Goal: Book appointment/travel/reservation

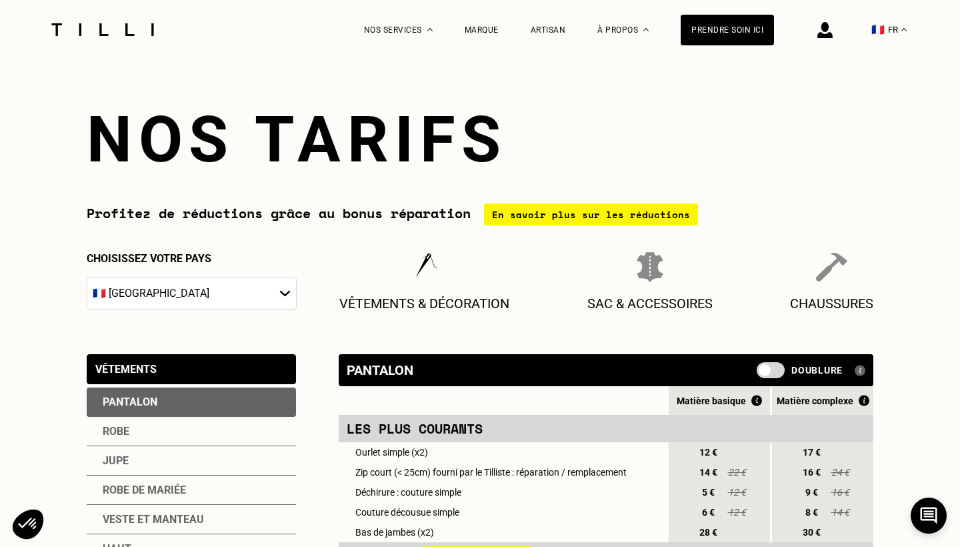
select select "FR"
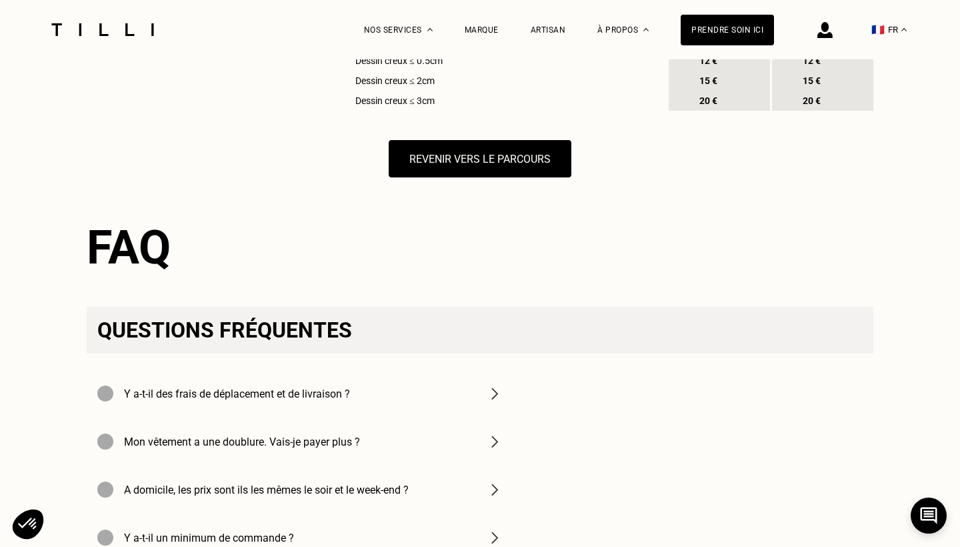
click at [496, 395] on img at bounding box center [495, 393] width 16 height 16
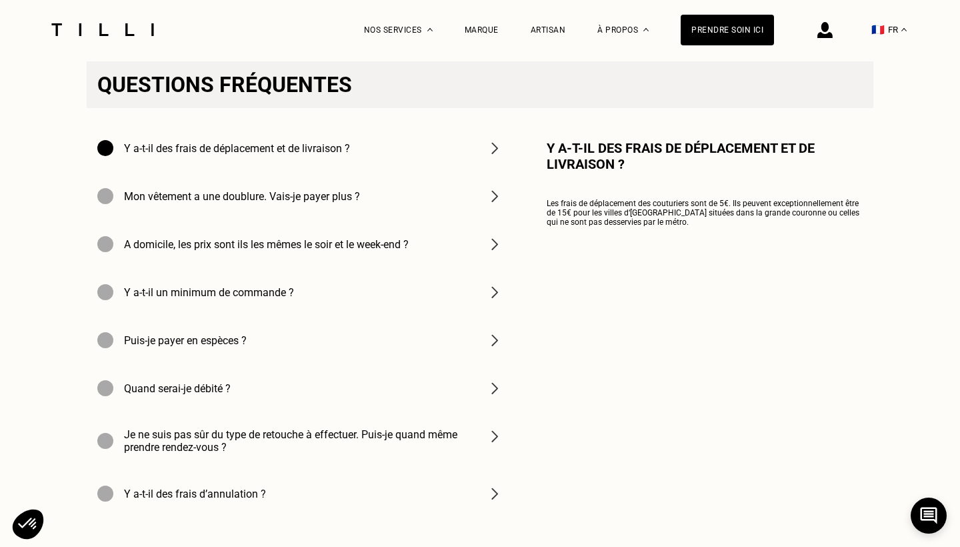
scroll to position [1877, 0]
click at [499, 249] on img at bounding box center [495, 245] width 16 height 16
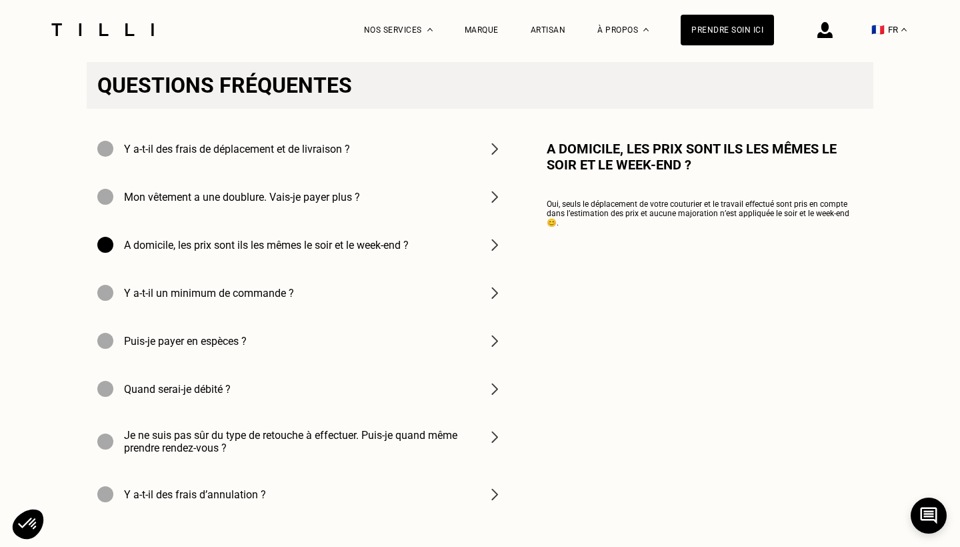
click at [494, 298] on img at bounding box center [495, 293] width 16 height 16
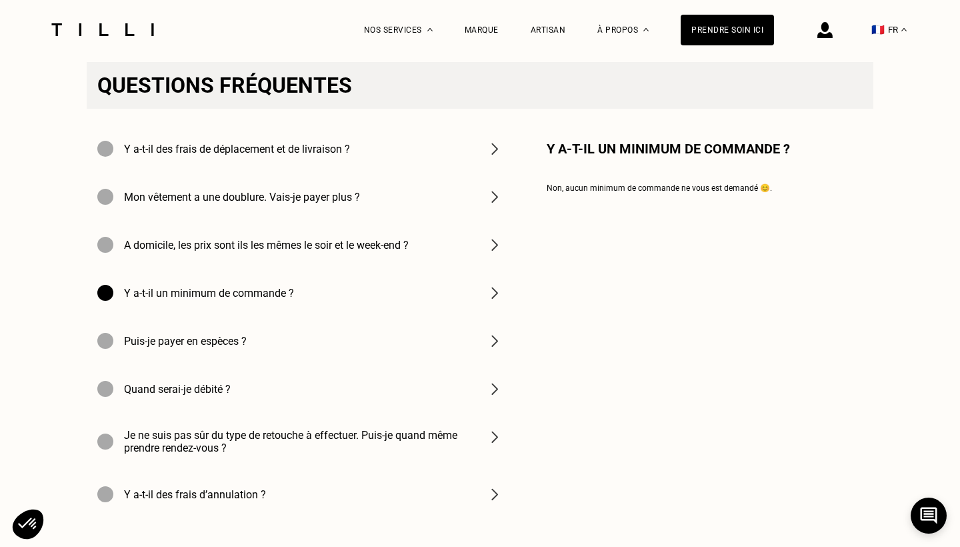
click at [493, 338] on img at bounding box center [495, 341] width 16 height 16
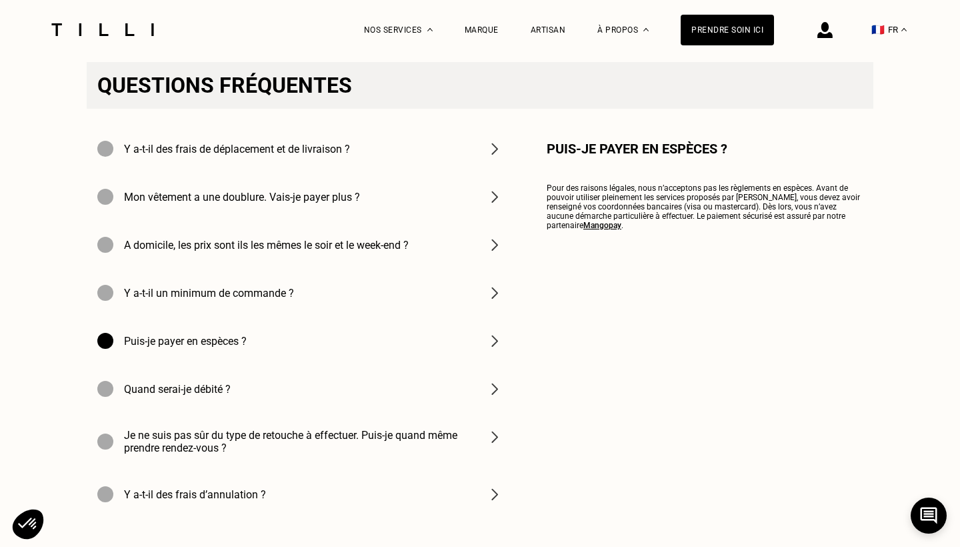
click at [495, 445] on img at bounding box center [495, 437] width 16 height 16
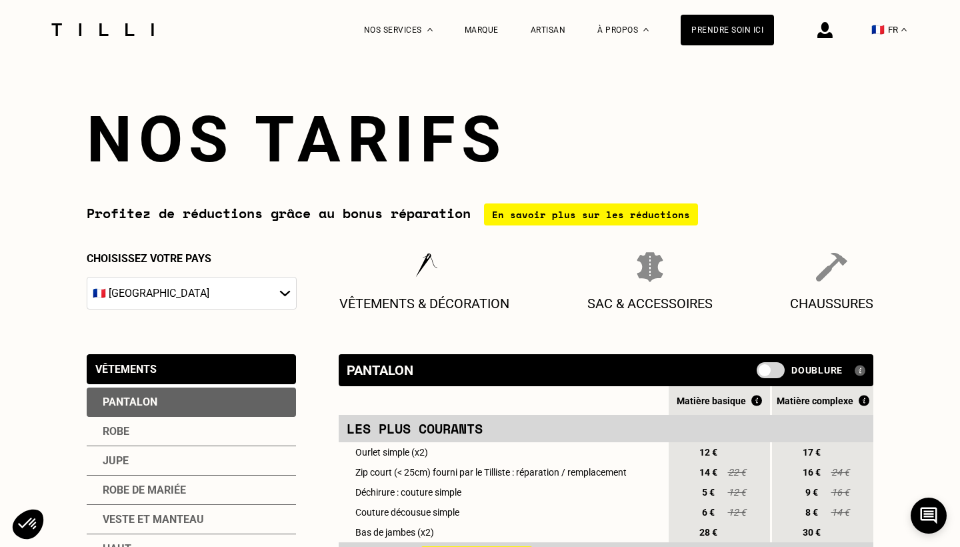
scroll to position [0, 0]
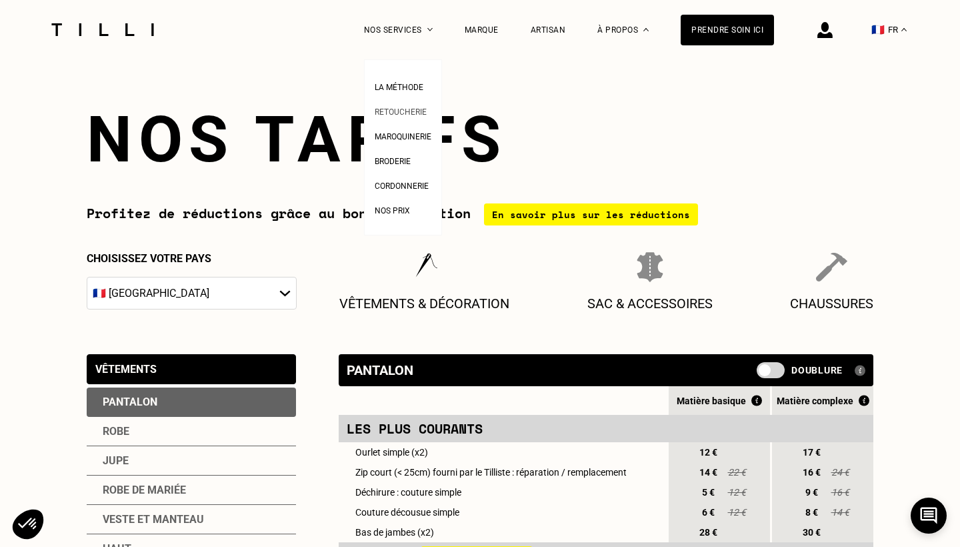
click at [401, 112] on span "Retoucherie" at bounding box center [401, 111] width 52 height 9
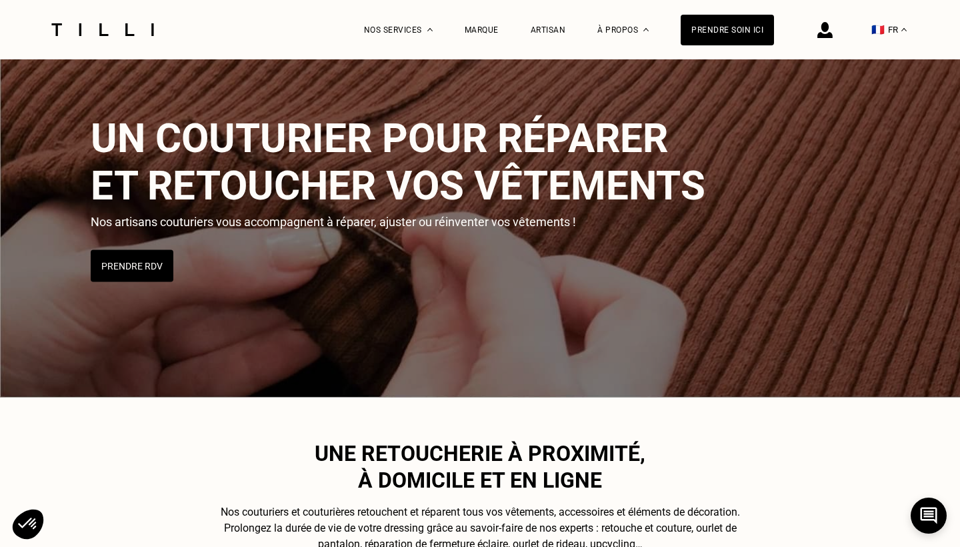
scroll to position [106, 0]
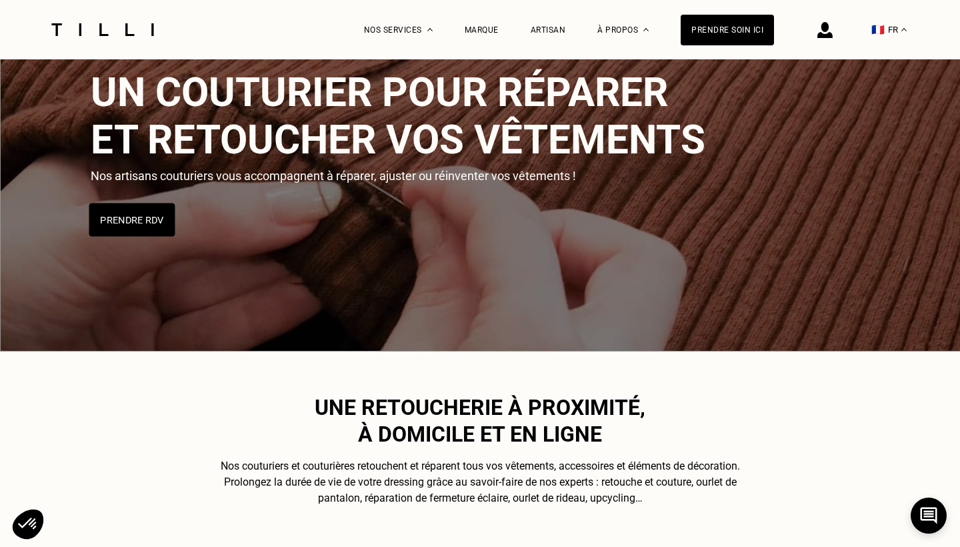
click at [143, 215] on button "Prendre RDV" at bounding box center [132, 219] width 86 height 33
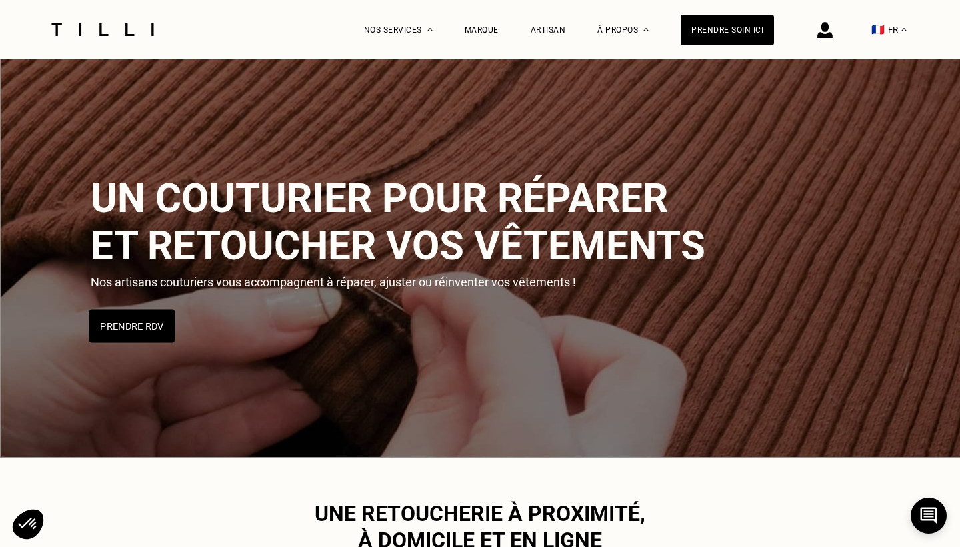
select select "FR"
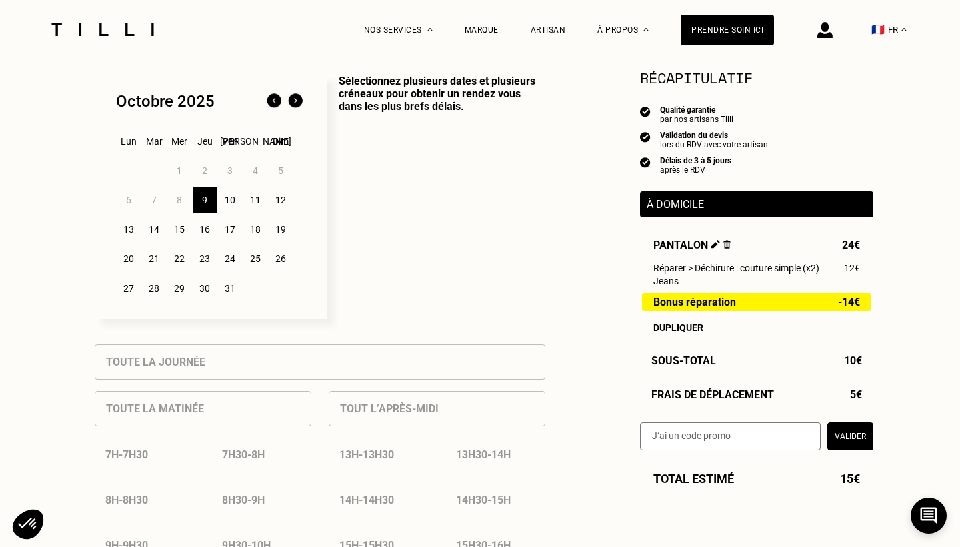
scroll to position [339, 0]
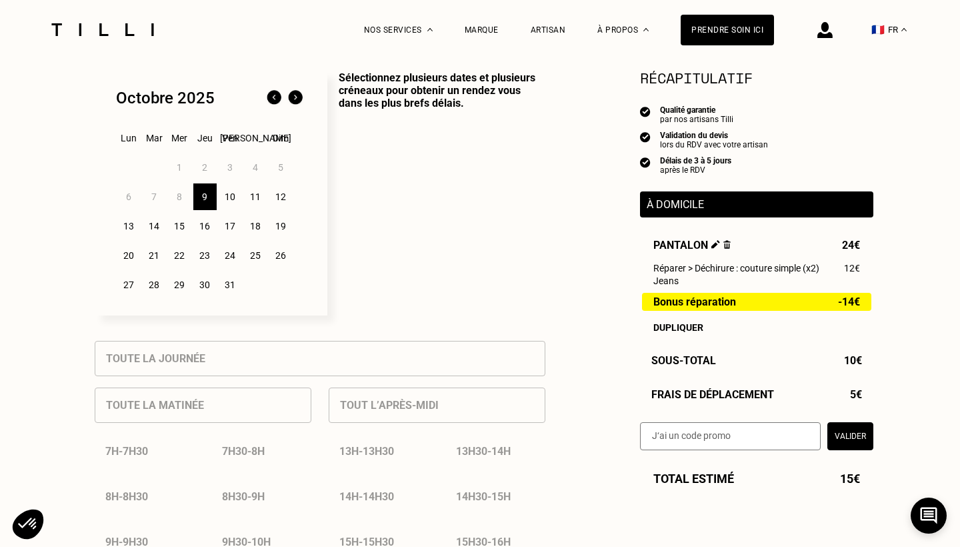
click at [443, 275] on p "Sélectionnez plusieurs dates et plusieurs créneaux pour obtenir un rendez vous …" at bounding box center [436, 193] width 218 height 244
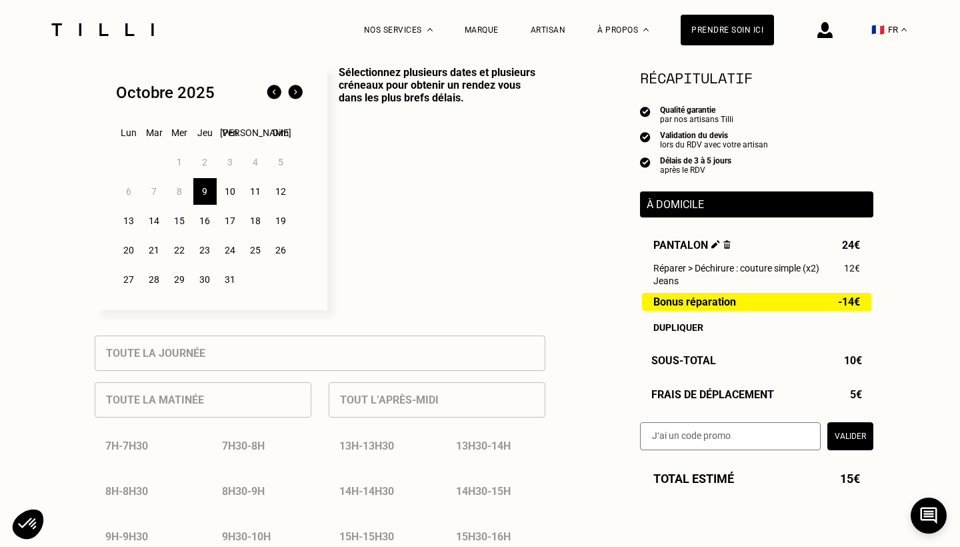
scroll to position [345, 0]
click at [185, 70] on div "[DATE] Lun Mar Mer Jeu Ven Sam Dim 1 2 3 4 5 6 7 8 9 10 11 12 13 14 15 16 17 18…" at bounding box center [211, 187] width 233 height 244
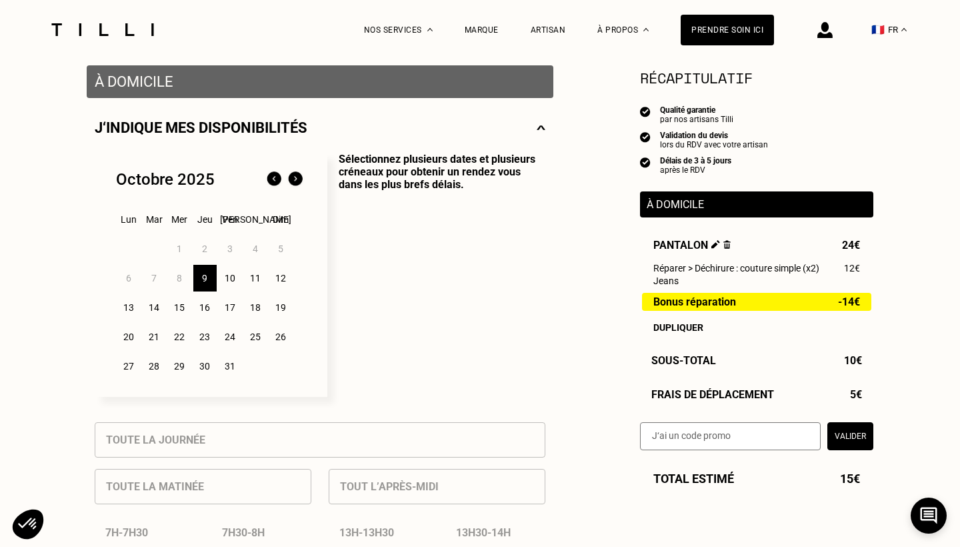
scroll to position [273, 0]
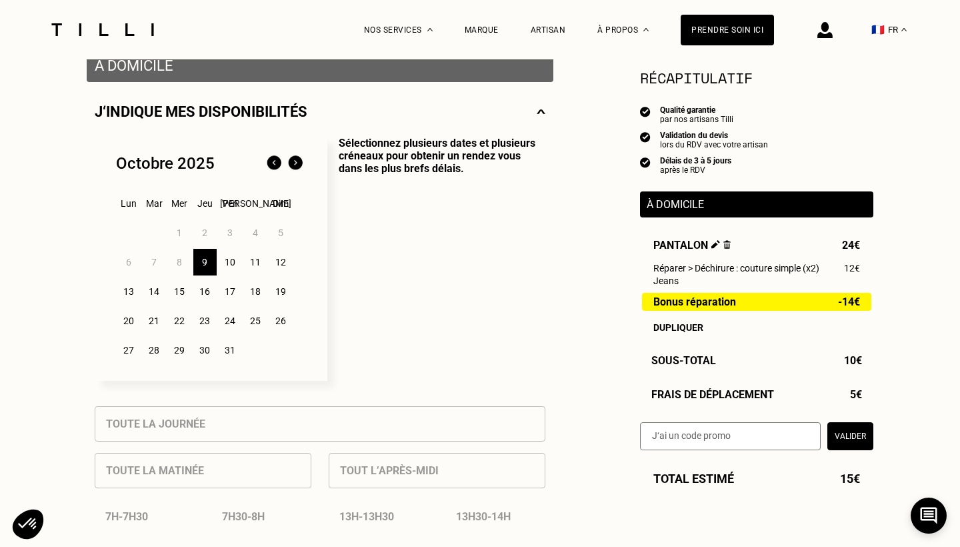
click at [543, 109] on img at bounding box center [541, 111] width 9 height 17
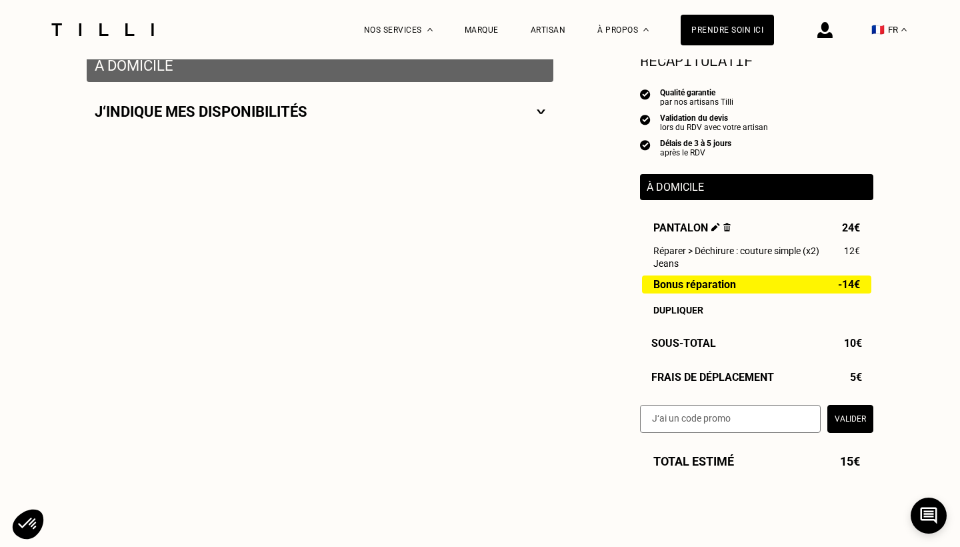
click at [543, 109] on img at bounding box center [541, 111] width 9 height 17
select select "FR"
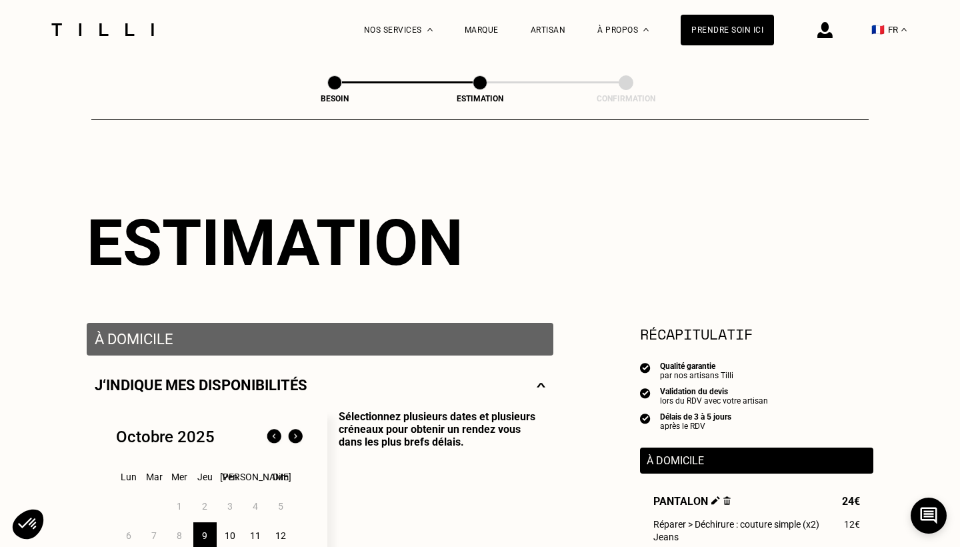
scroll to position [0, 0]
click at [710, 37] on div "Prendre soin ici" at bounding box center [727, 30] width 93 height 31
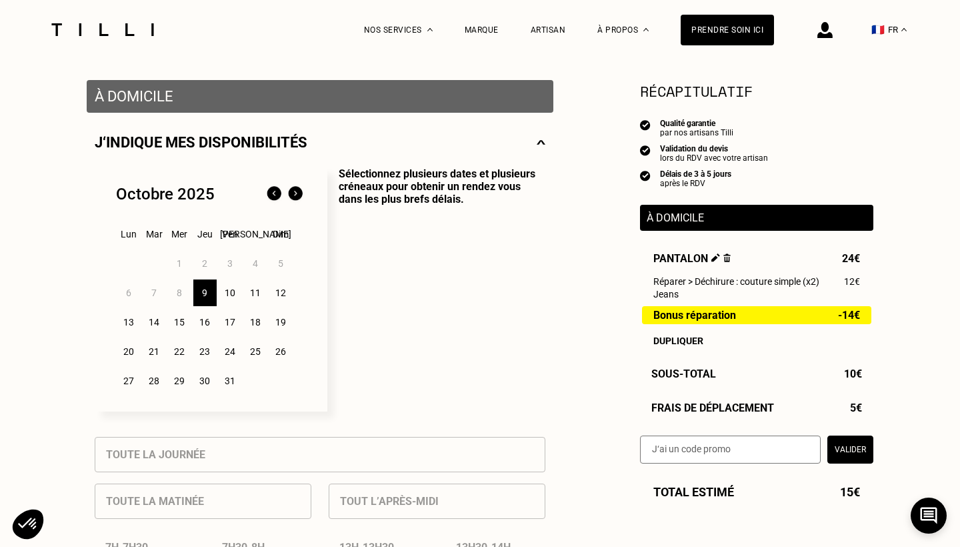
scroll to position [311, 0]
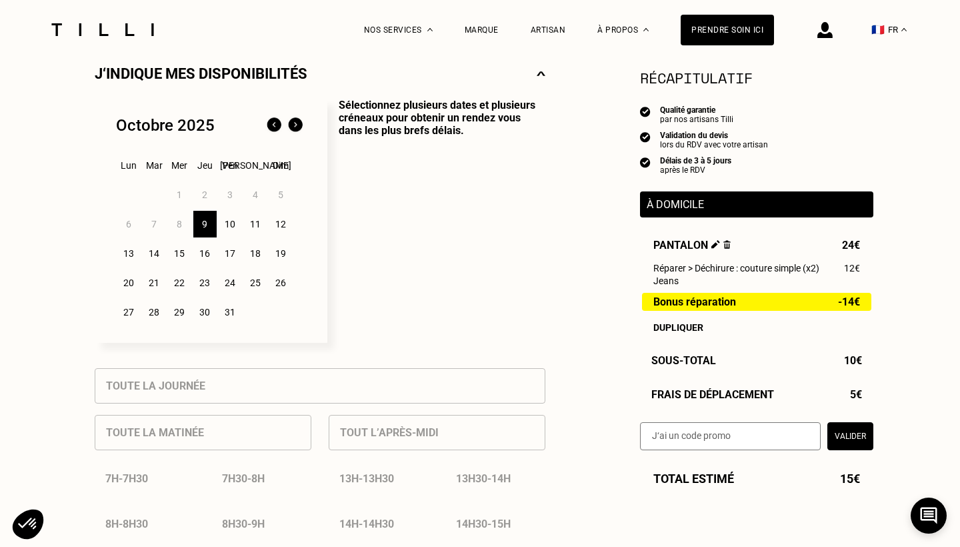
click at [713, 246] on img at bounding box center [715, 244] width 9 height 9
select select "FR"
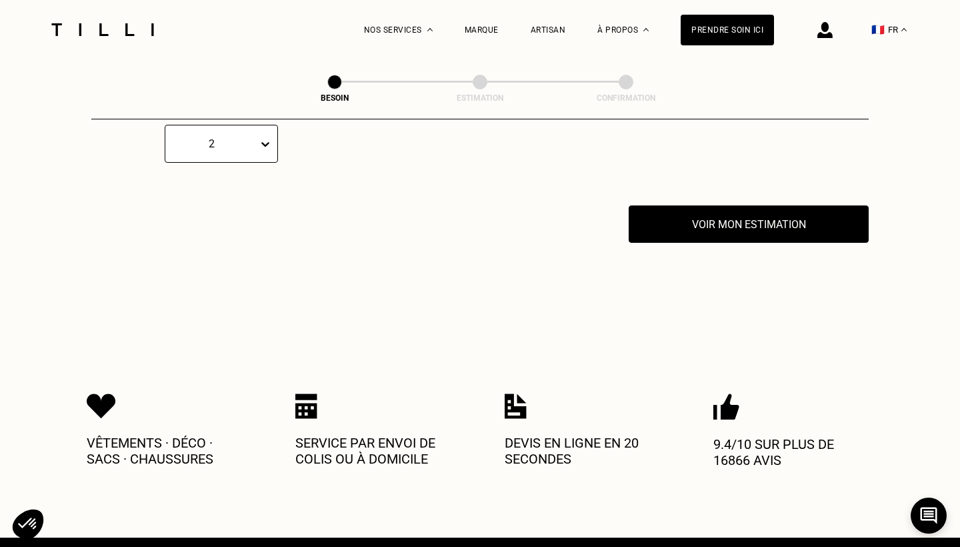
scroll to position [2588, 0]
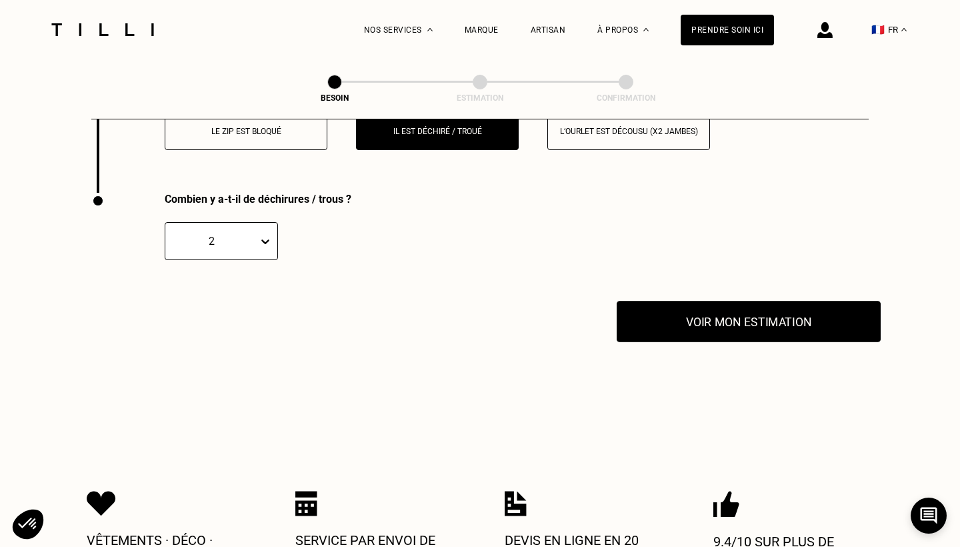
click at [791, 307] on button "Voir mon estimation" at bounding box center [749, 321] width 264 height 41
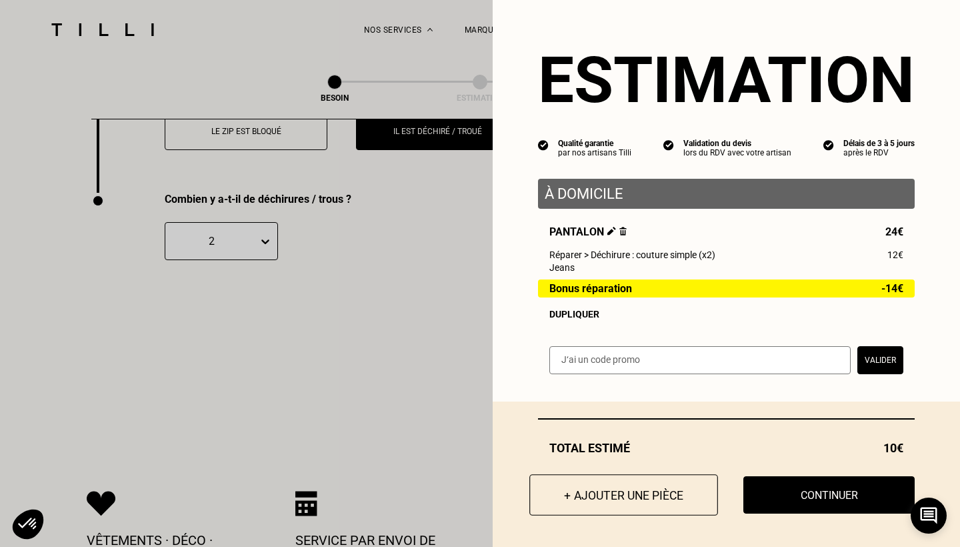
click at [605, 501] on button "+ Ajouter une pièce" at bounding box center [623, 494] width 189 height 41
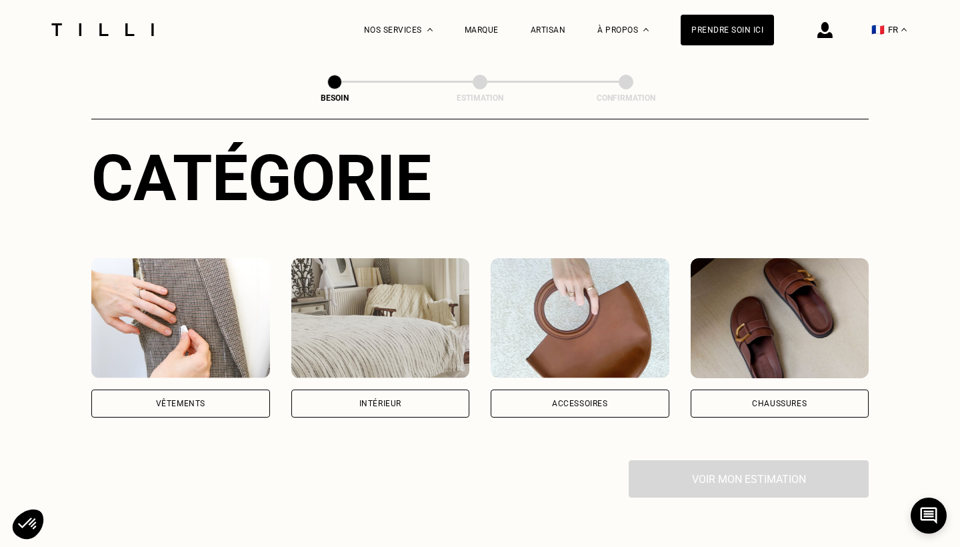
scroll to position [137, 0]
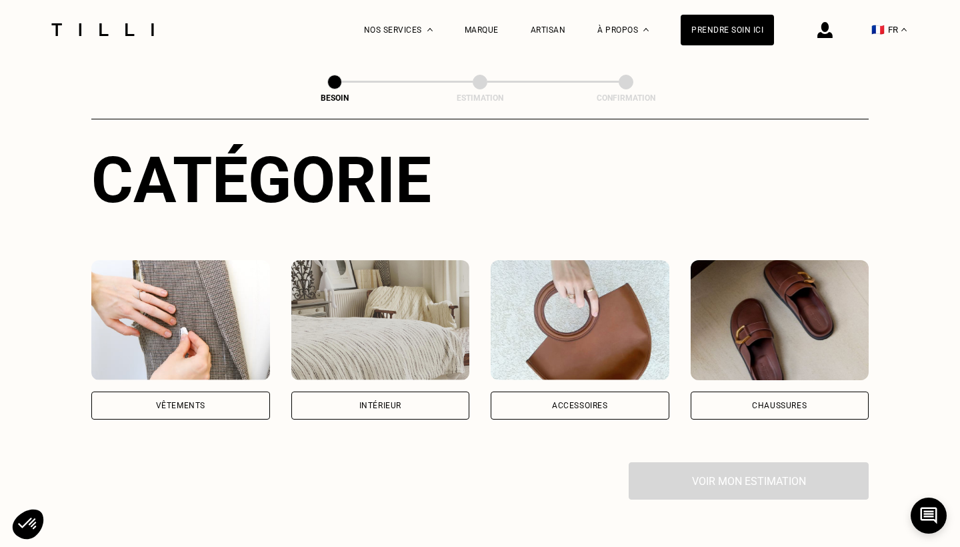
click at [217, 392] on div "Vêtements" at bounding box center [180, 405] width 179 height 28
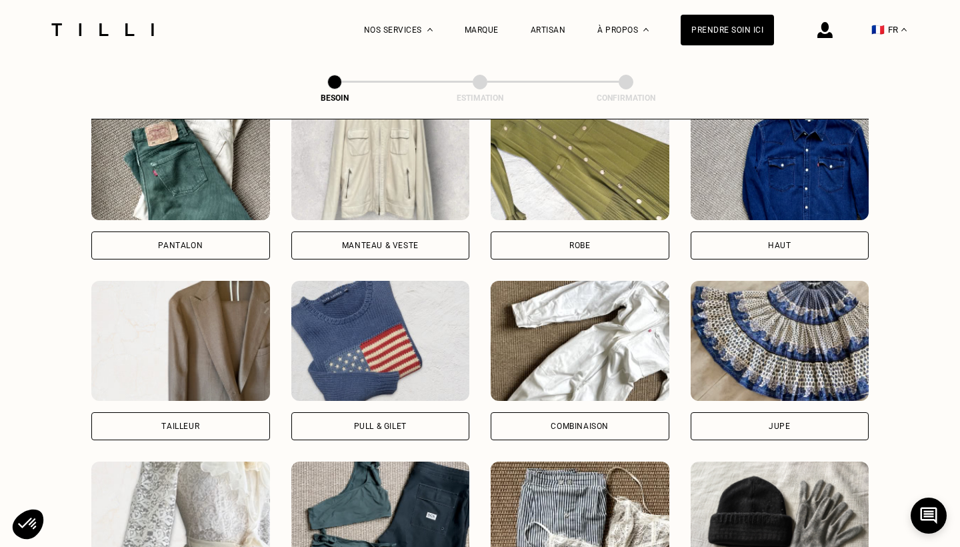
scroll to position [632, 0]
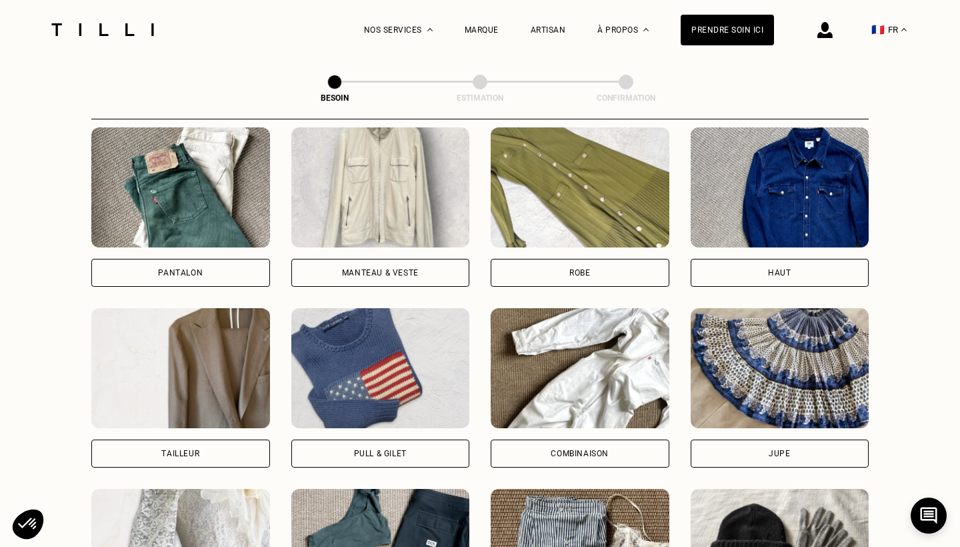
click at [188, 259] on div "Pantalon" at bounding box center [180, 273] width 179 height 28
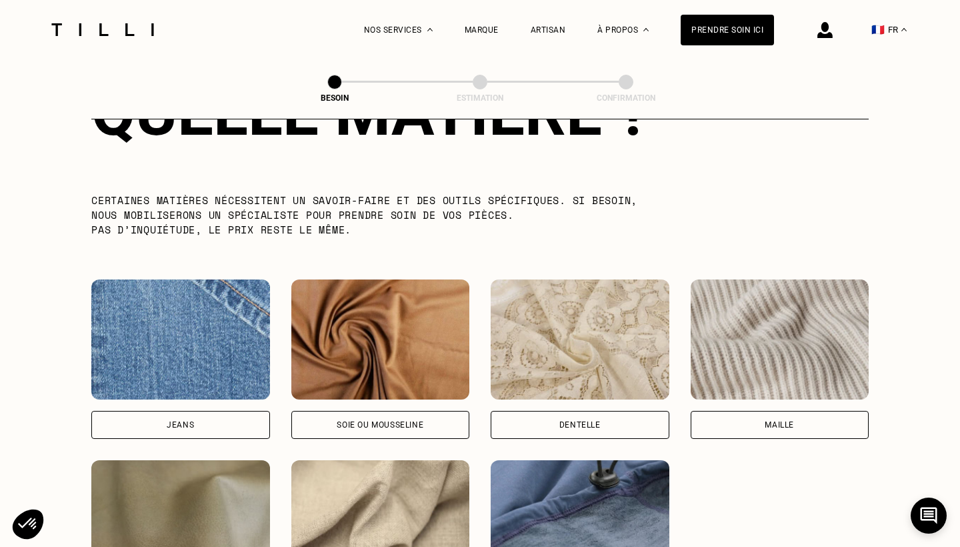
scroll to position [1295, 0]
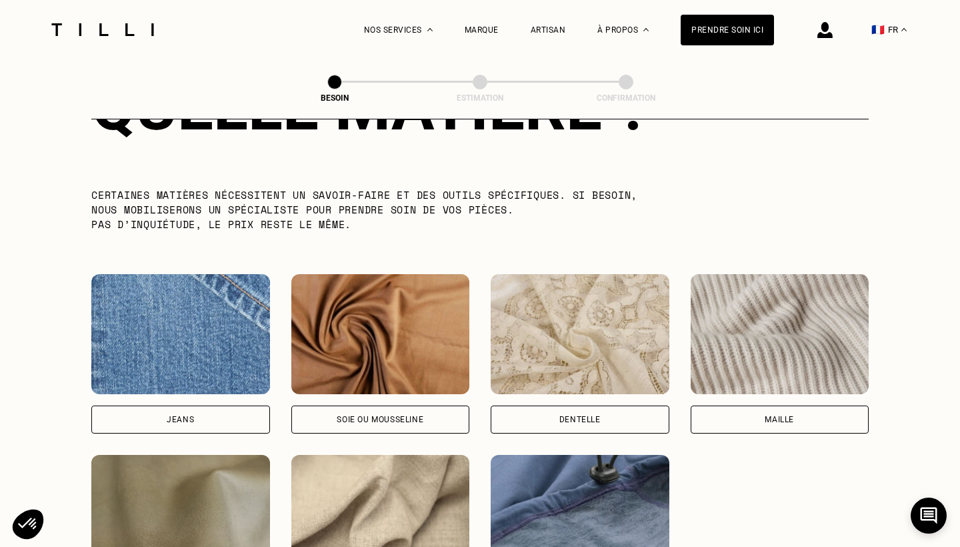
click at [205, 405] on div "Jeans" at bounding box center [180, 419] width 179 height 28
select select "FR"
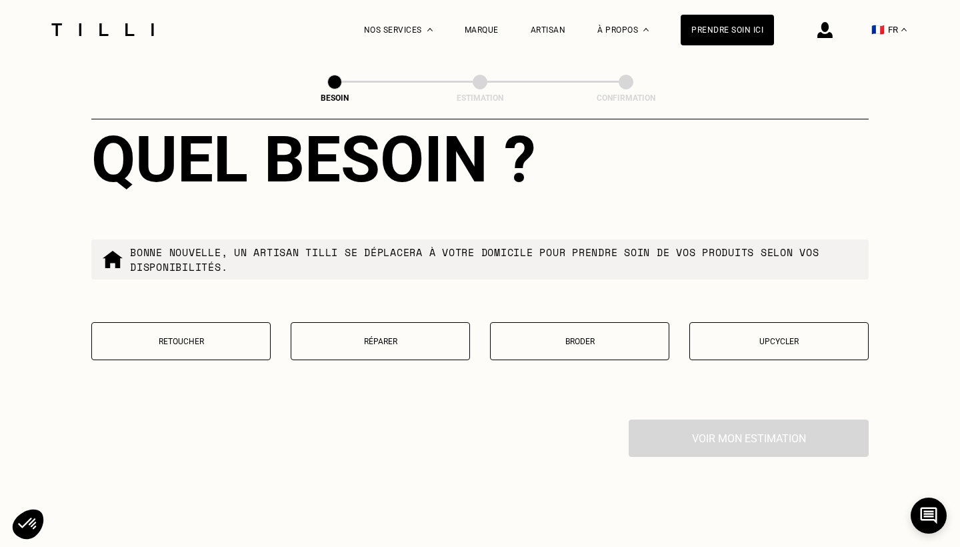
scroll to position [2205, 0]
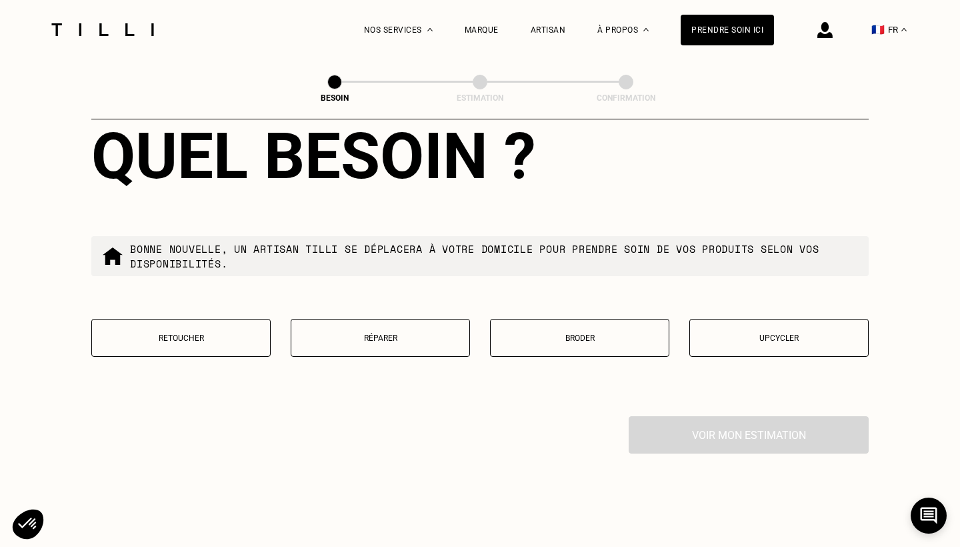
click at [411, 333] on p "Réparer" at bounding box center [380, 337] width 165 height 9
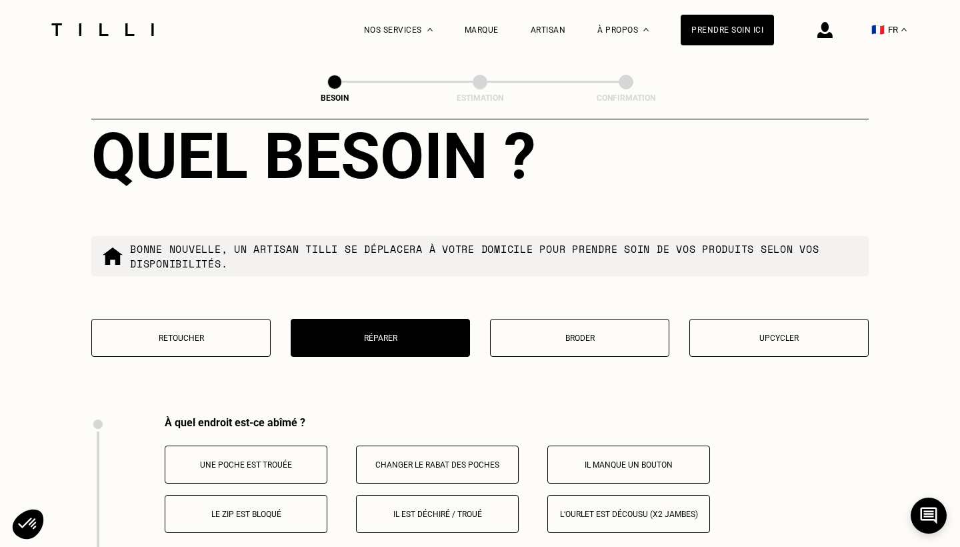
scroll to position [2461, 0]
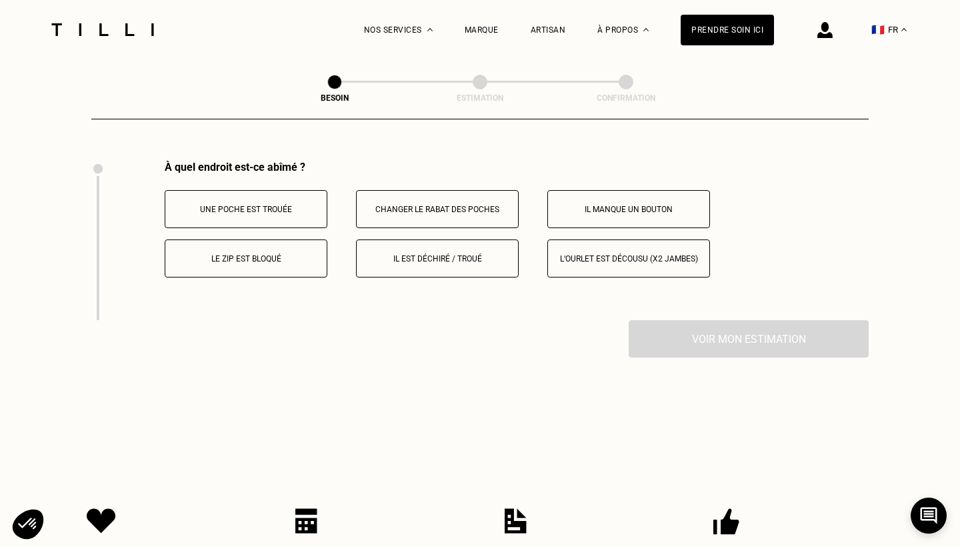
click at [478, 253] on button "Il est déchiré / troué" at bounding box center [437, 258] width 163 height 38
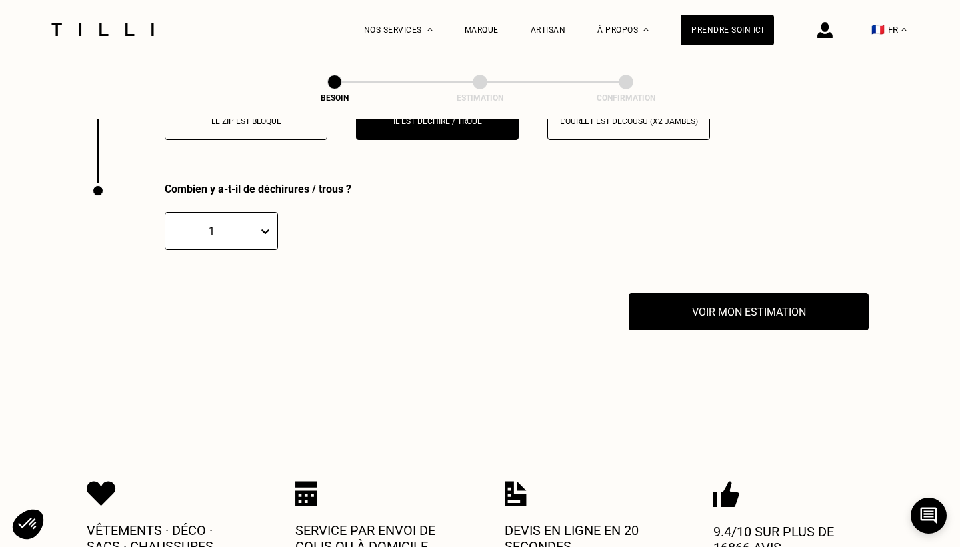
scroll to position [2620, 0]
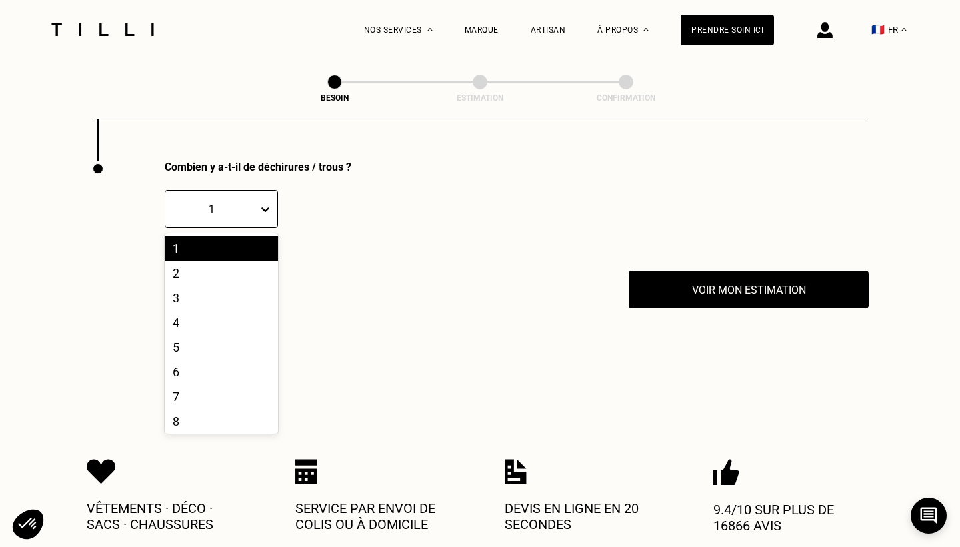
click at [267, 203] on icon at bounding box center [265, 209] width 13 height 13
click at [224, 261] on div "2" at bounding box center [221, 273] width 113 height 25
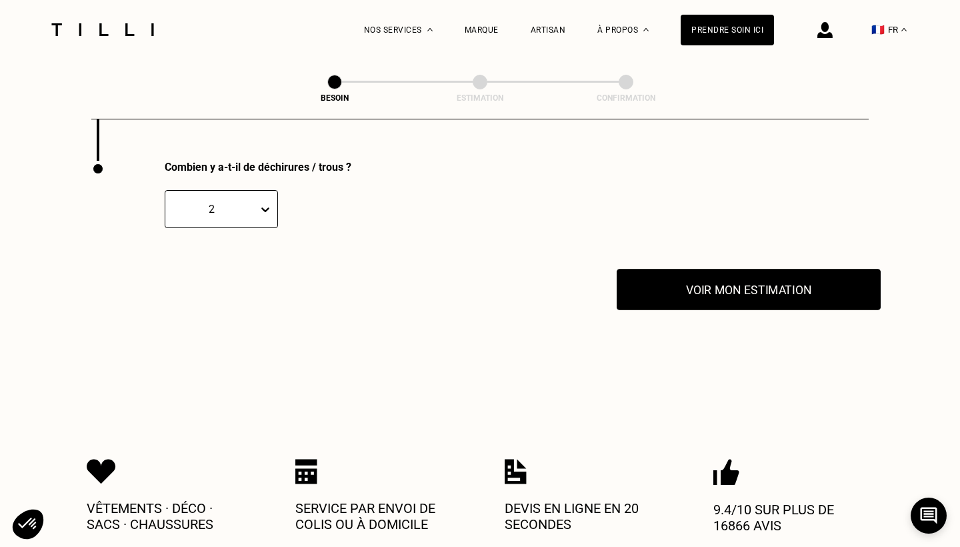
click at [745, 287] on button "Voir mon estimation" at bounding box center [749, 289] width 264 height 41
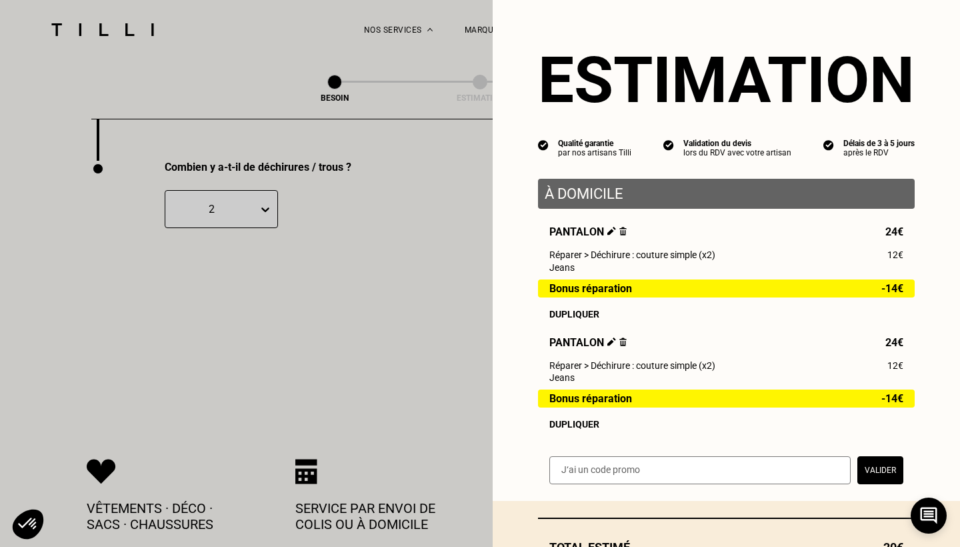
scroll to position [0, 0]
click at [885, 470] on button "Valider" at bounding box center [880, 470] width 46 height 28
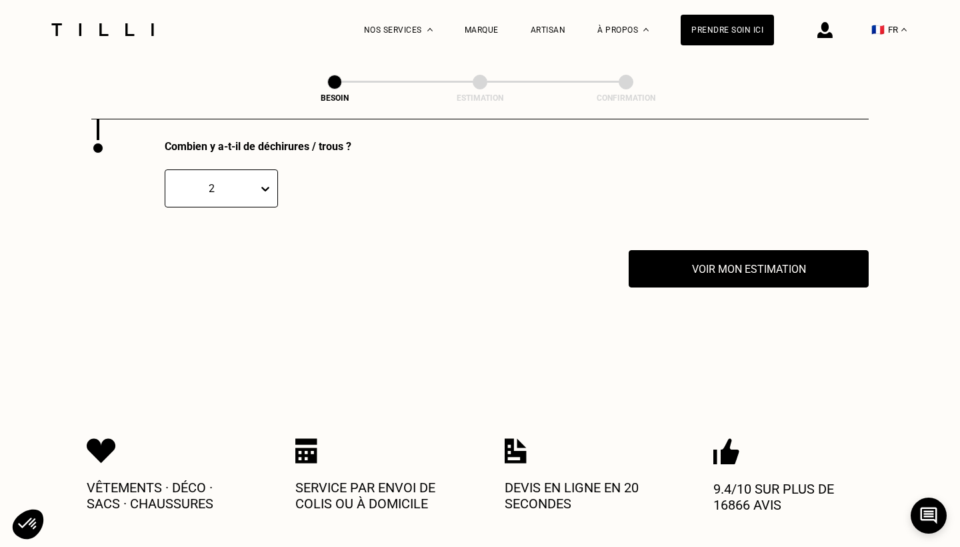
scroll to position [2569, 0]
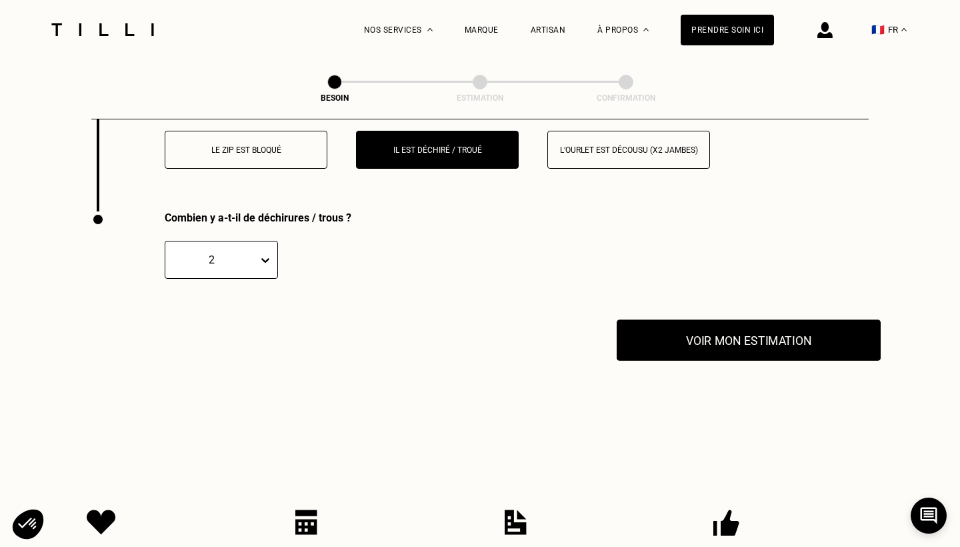
click at [728, 335] on button "Voir mon estimation" at bounding box center [749, 339] width 264 height 41
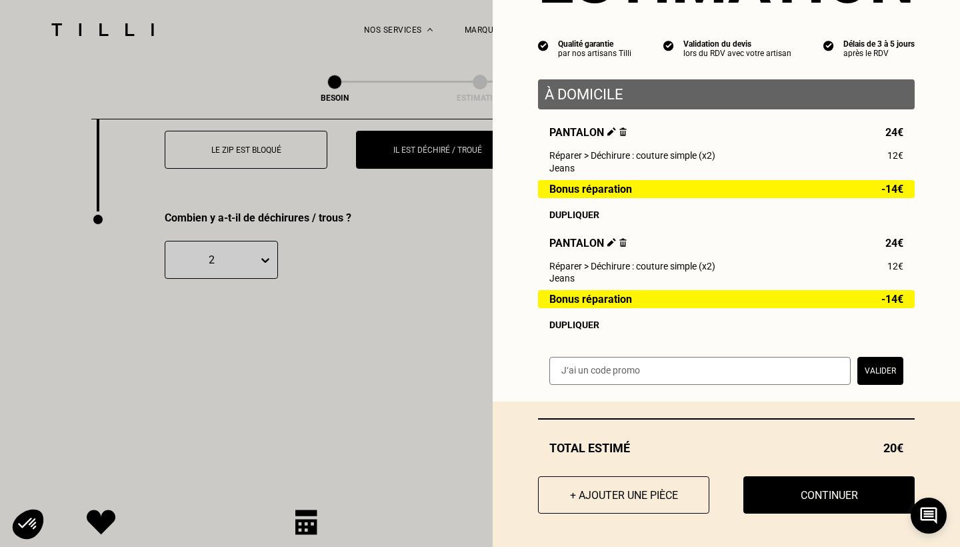
scroll to position [99, 0]
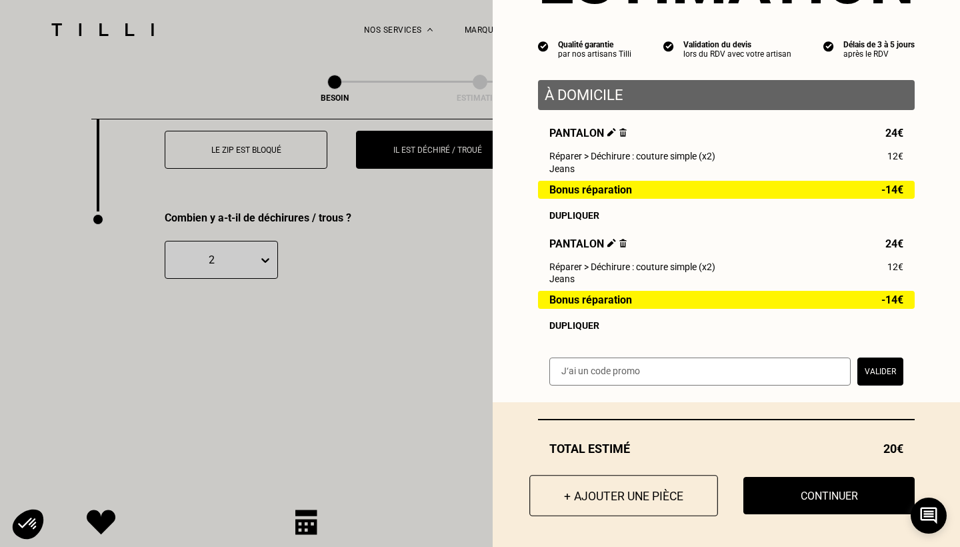
click at [602, 502] on button "+ Ajouter une pièce" at bounding box center [623, 495] width 189 height 41
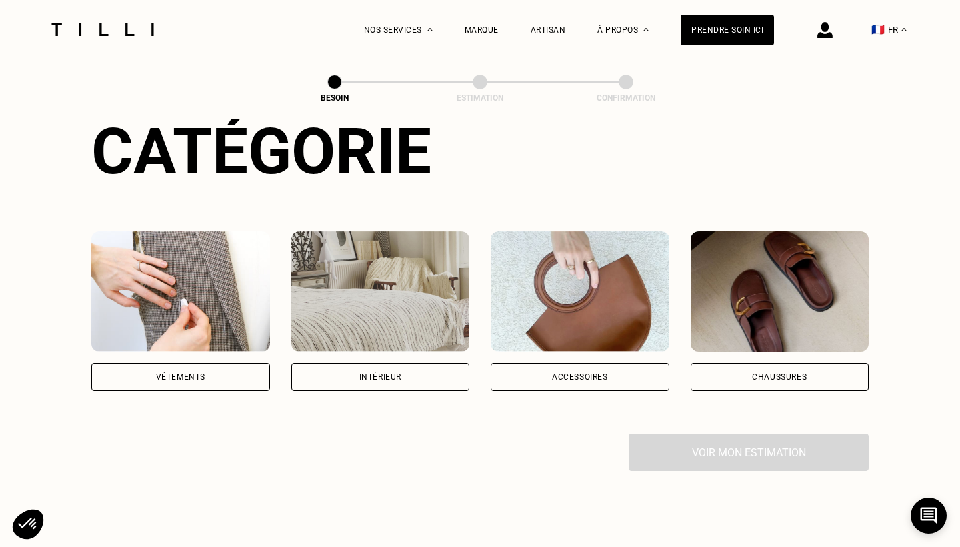
scroll to position [199, 0]
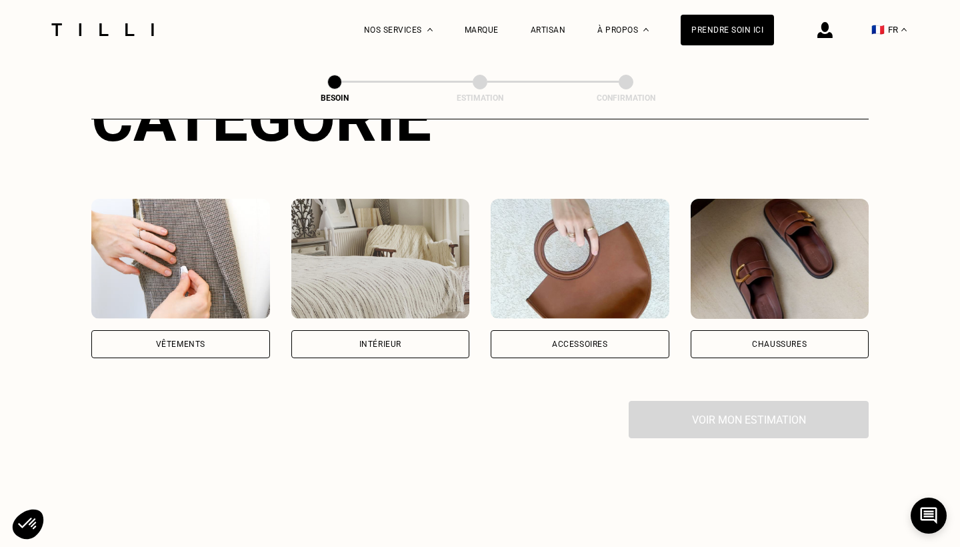
click at [213, 330] on div "Vêtements" at bounding box center [180, 344] width 179 height 28
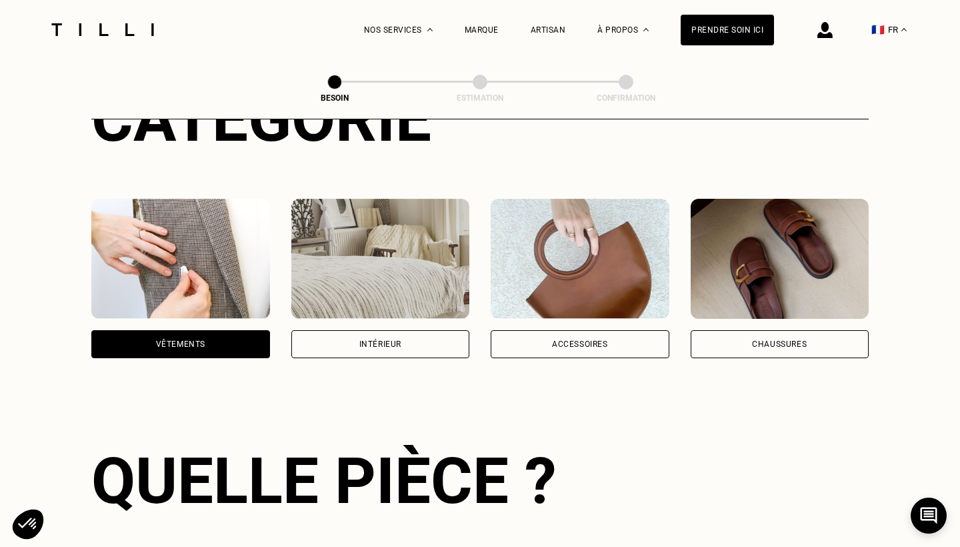
scroll to position [434, 0]
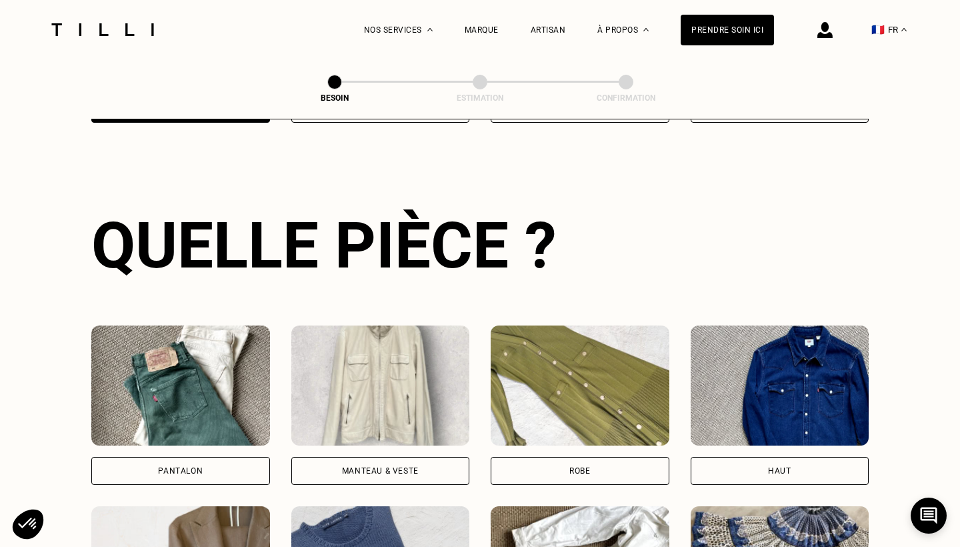
click at [190, 467] on div "Pantalon" at bounding box center [180, 471] width 45 height 8
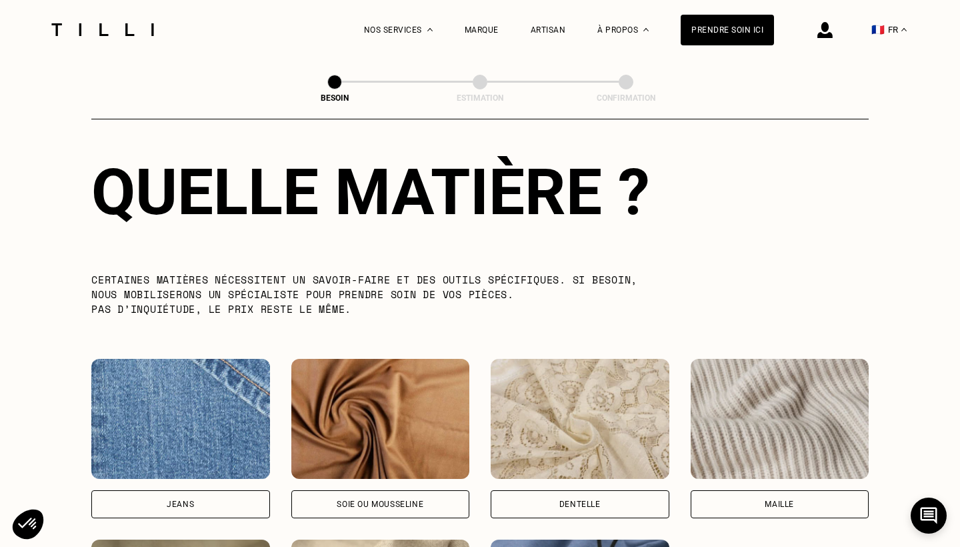
scroll to position [1211, 0]
click at [184, 499] on div "Jeans" at bounding box center [180, 503] width 27 height 8
select select "FR"
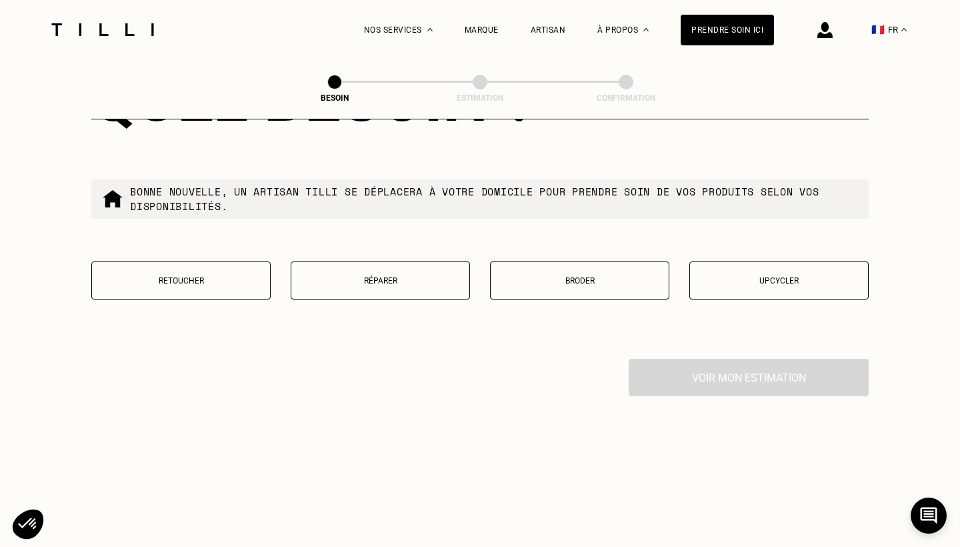
scroll to position [2297, 0]
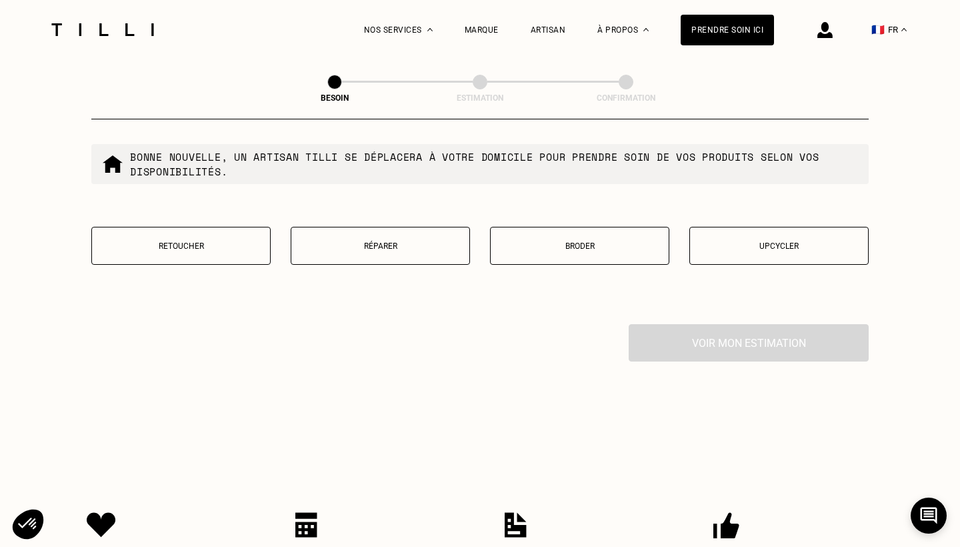
click at [448, 241] on p "Réparer" at bounding box center [380, 245] width 165 height 9
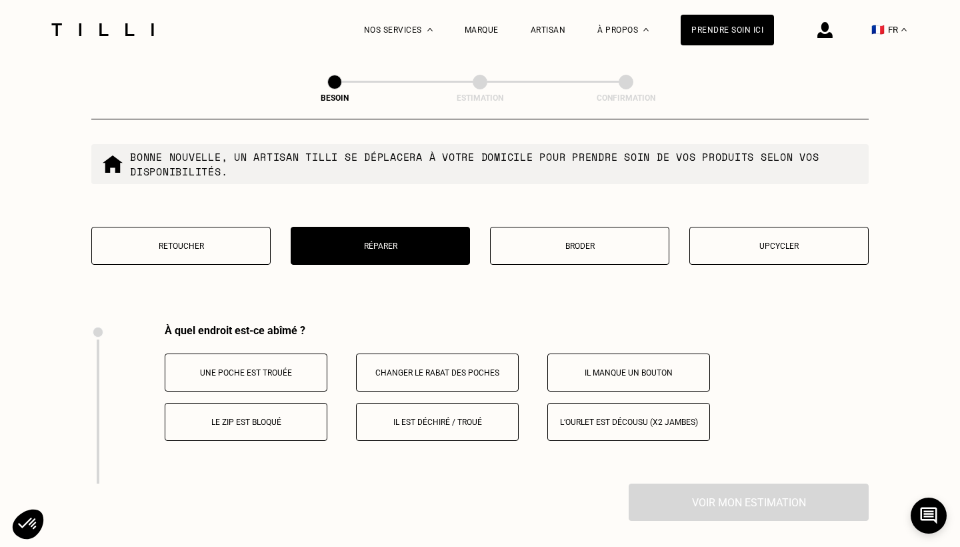
scroll to position [2461, 0]
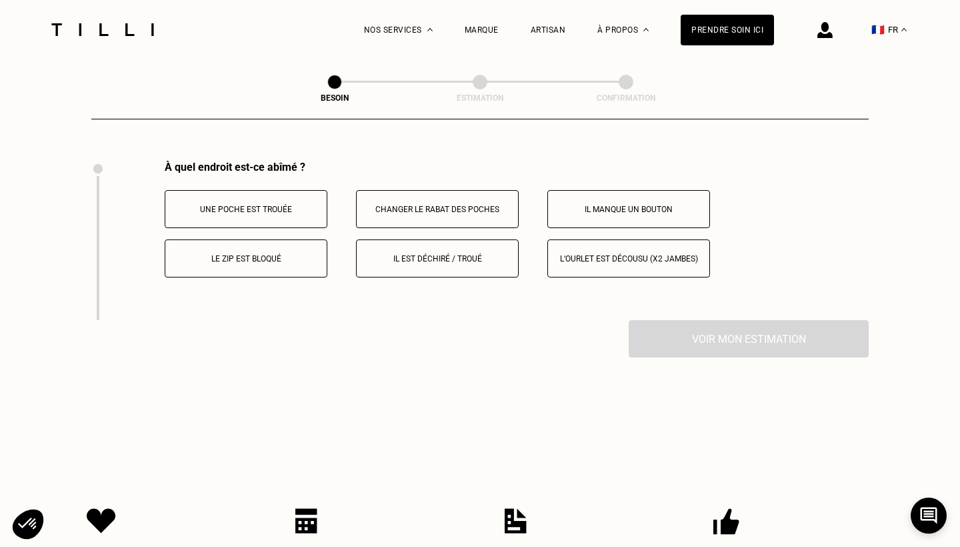
click at [403, 254] on p "Il est déchiré / troué" at bounding box center [437, 258] width 148 height 9
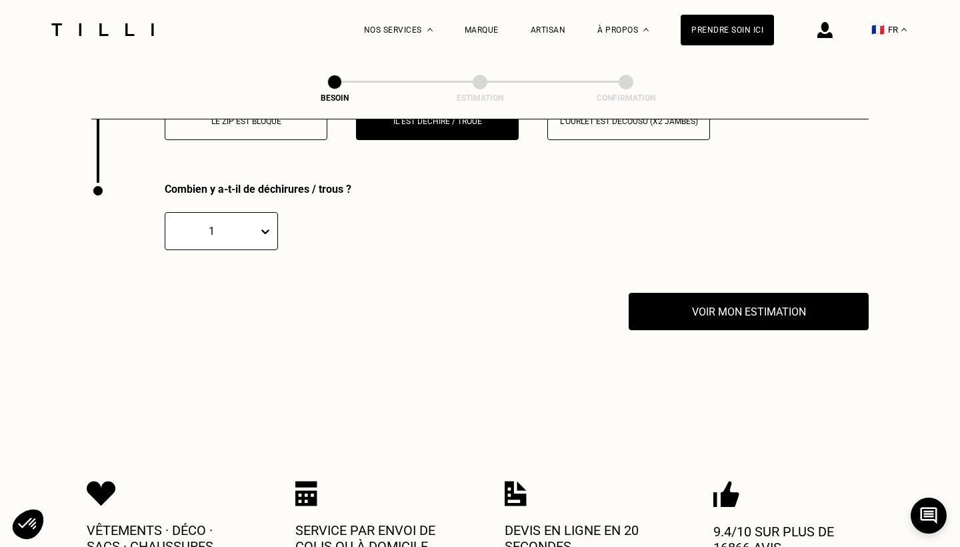
scroll to position [2620, 0]
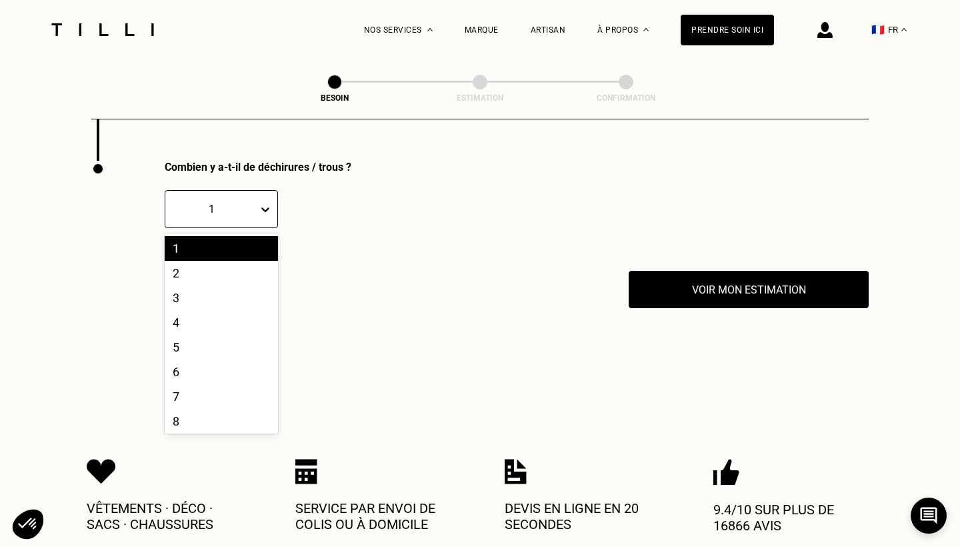
click at [272, 197] on div at bounding box center [268, 209] width 19 height 24
click at [238, 261] on div "2" at bounding box center [221, 273] width 113 height 25
click at [266, 203] on icon at bounding box center [265, 209] width 13 height 13
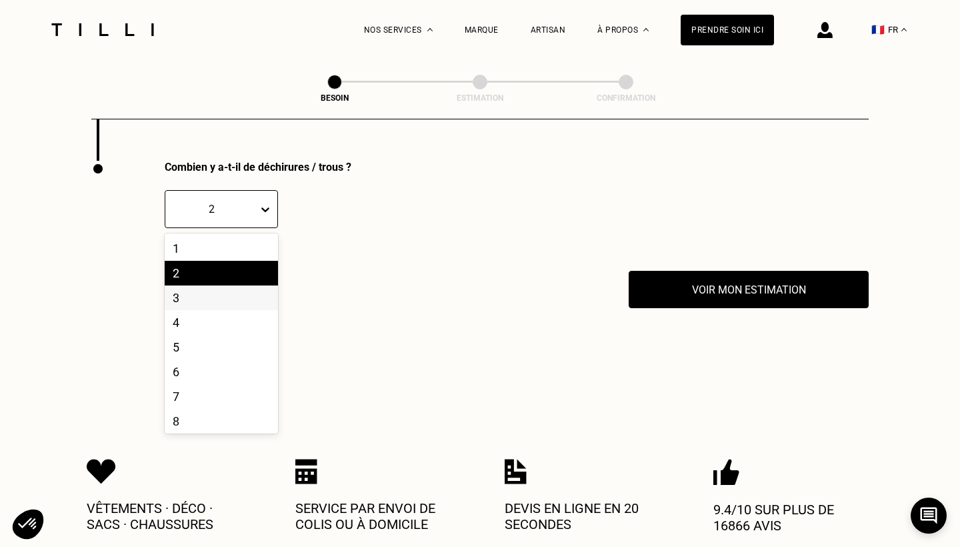
click at [216, 291] on div "3" at bounding box center [221, 297] width 113 height 25
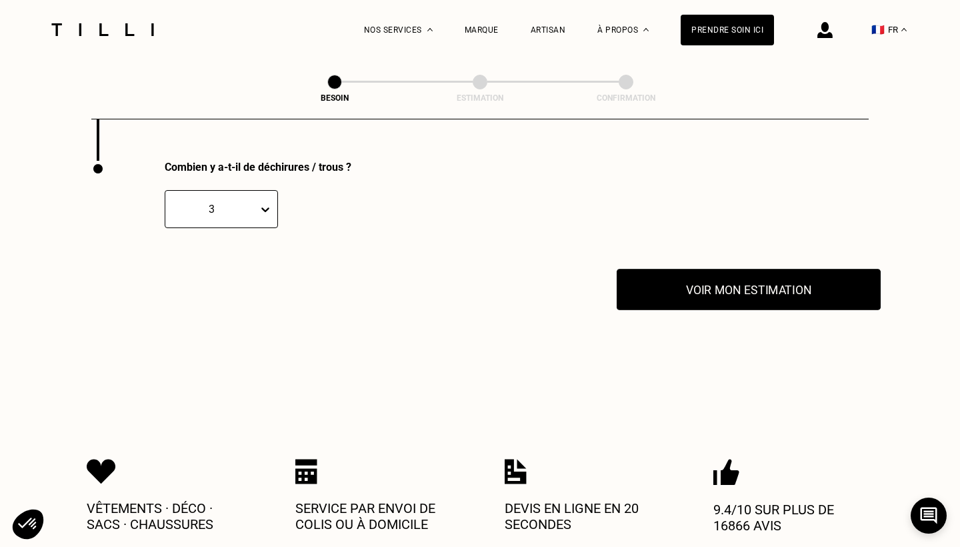
click at [719, 277] on button "Voir mon estimation" at bounding box center [749, 289] width 264 height 41
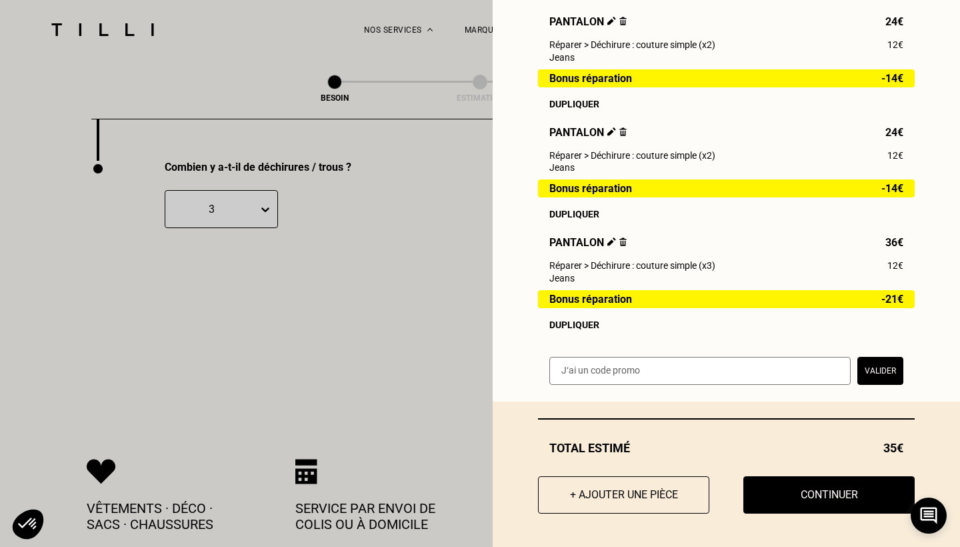
scroll to position [209, 0]
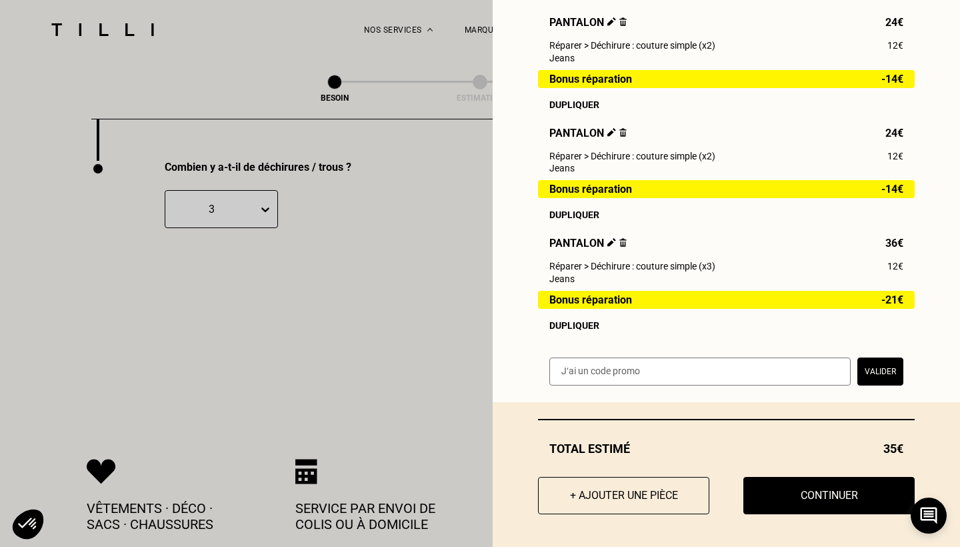
click at [683, 375] on input "text" at bounding box center [699, 371] width 301 height 28
paste input "FID10GDM"
type input "FID10GDM"
click at [885, 375] on button "Valider" at bounding box center [880, 371] width 46 height 28
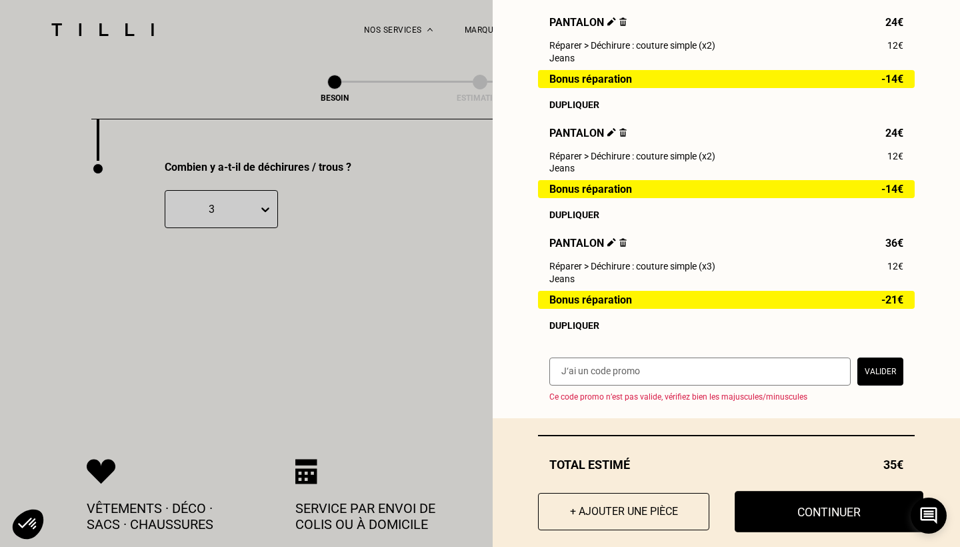
click at [836, 496] on button "Continuer" at bounding box center [829, 511] width 189 height 41
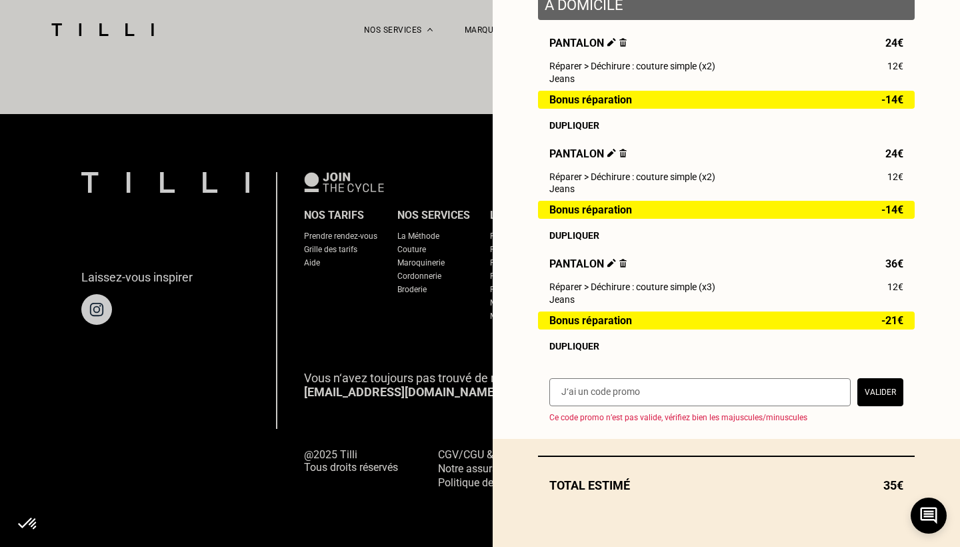
select select "FR"
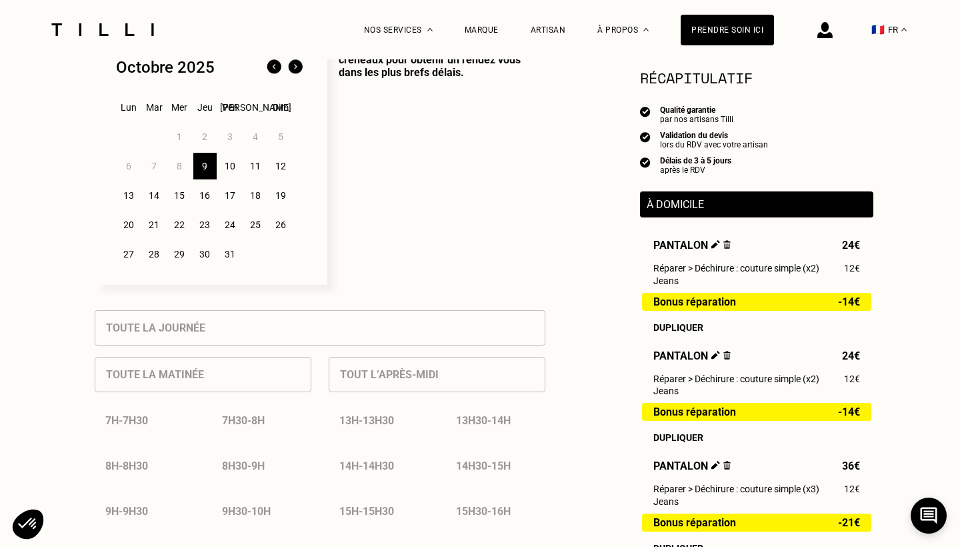
scroll to position [387, 0]
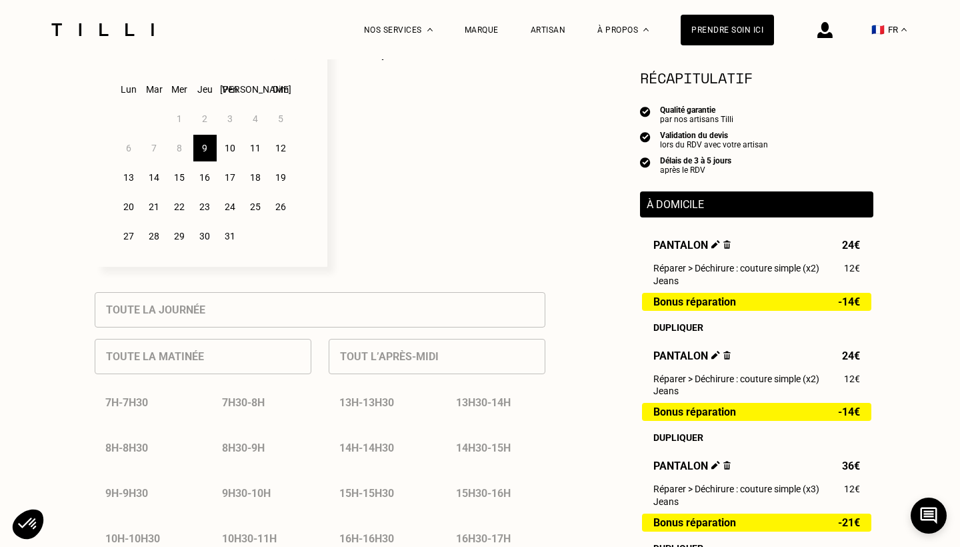
click at [235, 147] on div "10" at bounding box center [230, 148] width 23 height 27
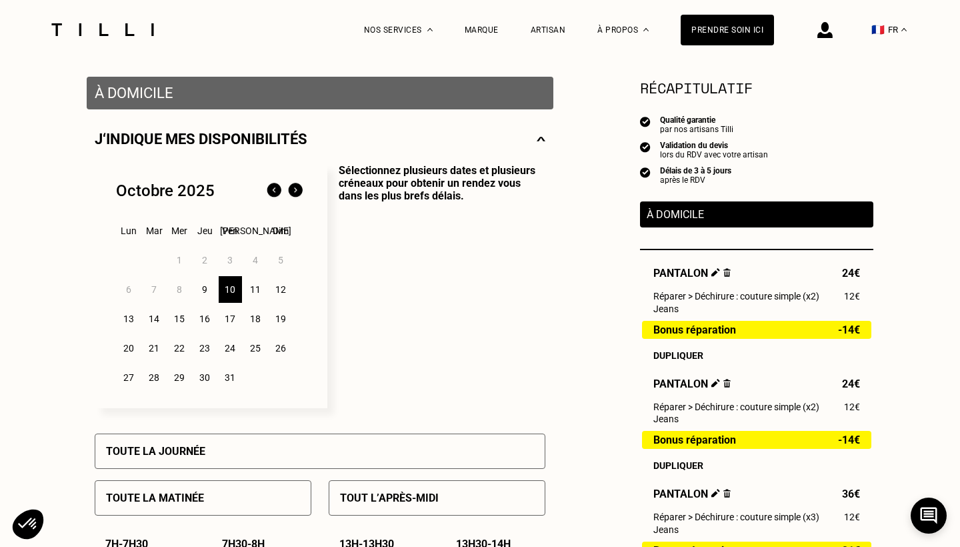
scroll to position [245, 0]
